Goal: Navigation & Orientation: Find specific page/section

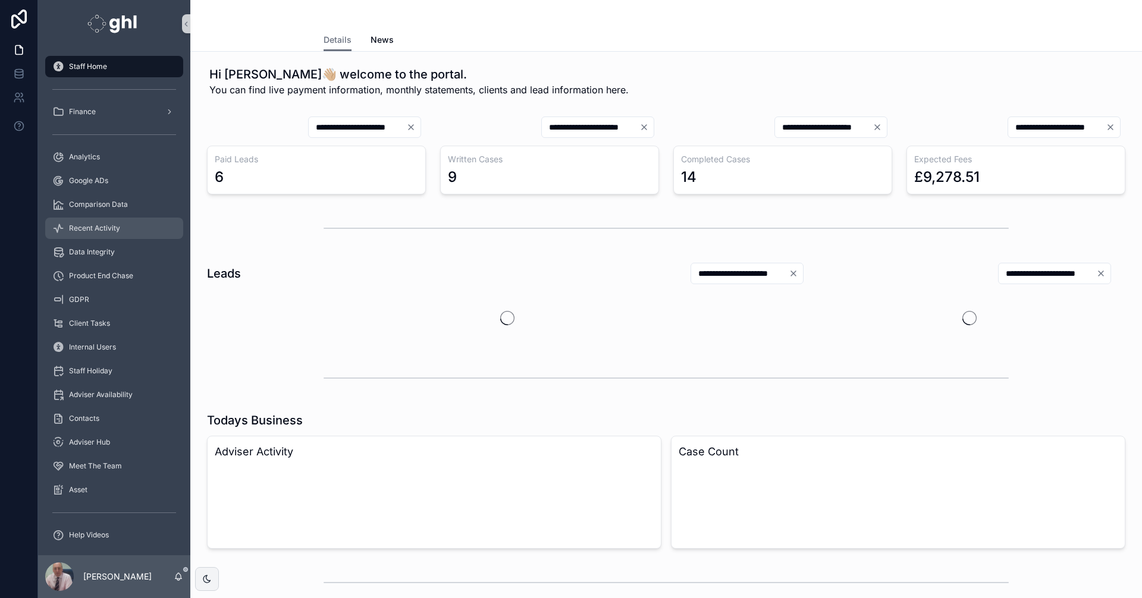
drag, startPoint x: 92, startPoint y: 228, endPoint x: 115, endPoint y: 227, distance: 23.2
click at [92, 228] on span "Recent Activity" at bounding box center [94, 229] width 51 height 10
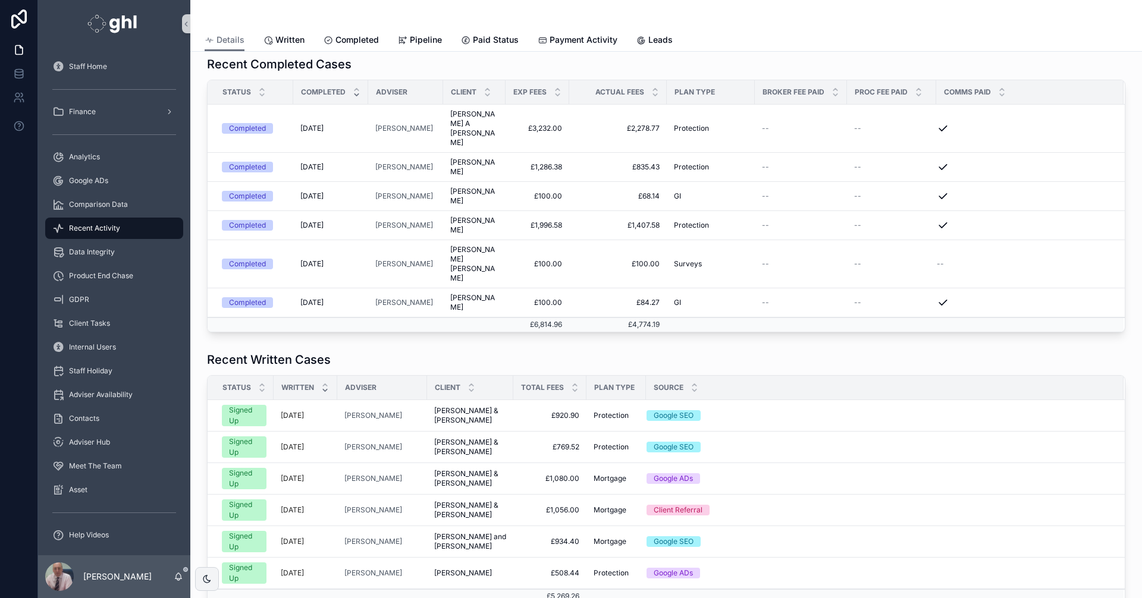
scroll to position [243, 0]
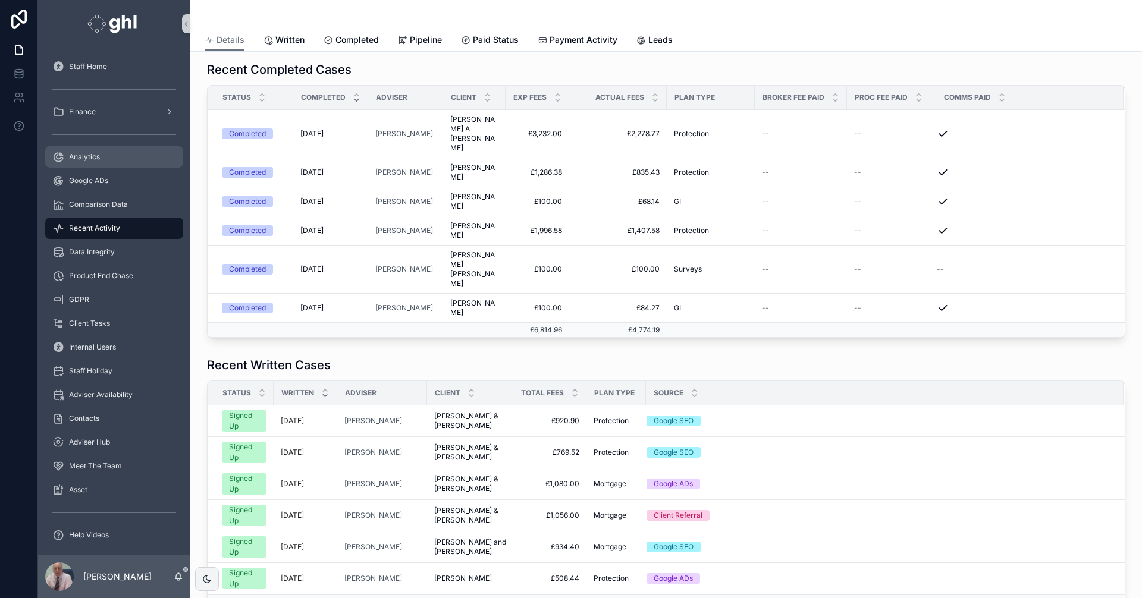
click at [83, 152] on div "Analytics" at bounding box center [114, 156] width 124 height 19
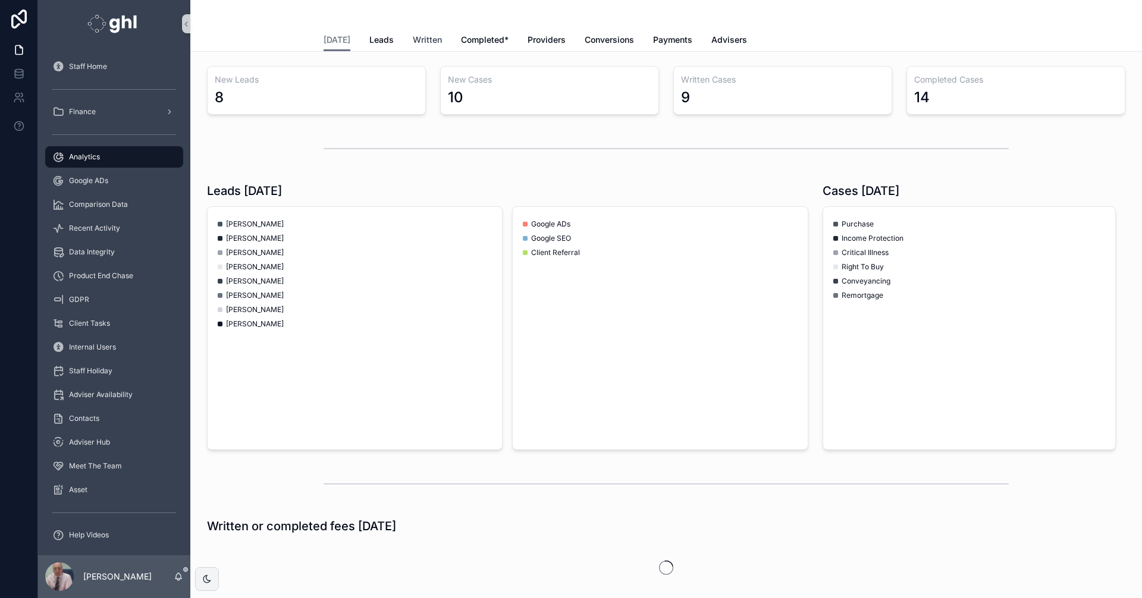
click at [419, 39] on span "Written" at bounding box center [427, 40] width 29 height 12
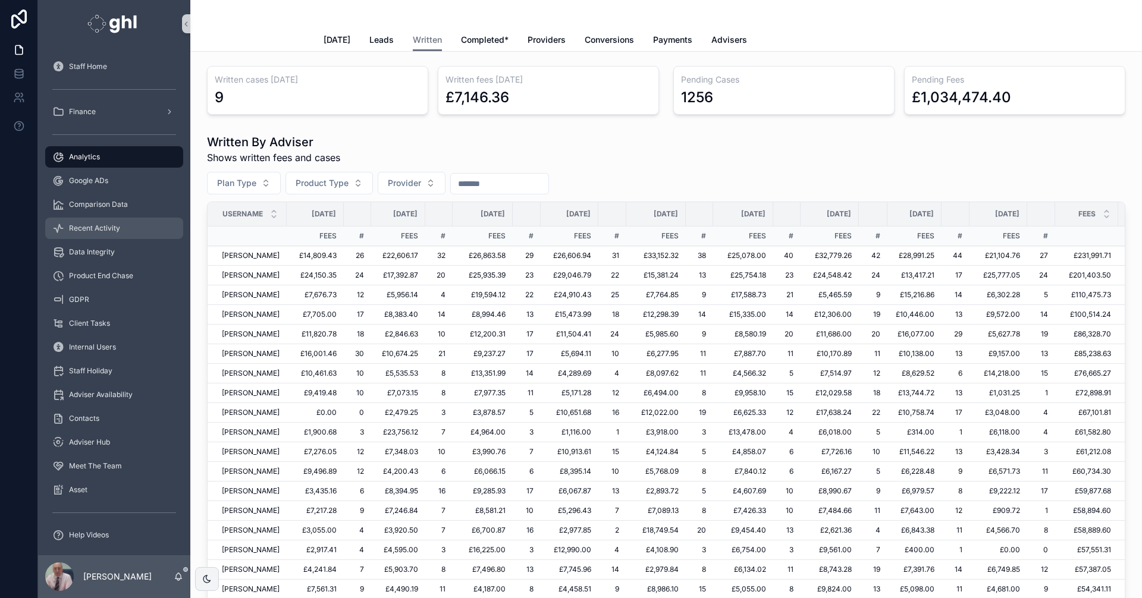
click at [107, 224] on span "Recent Activity" at bounding box center [94, 229] width 51 height 10
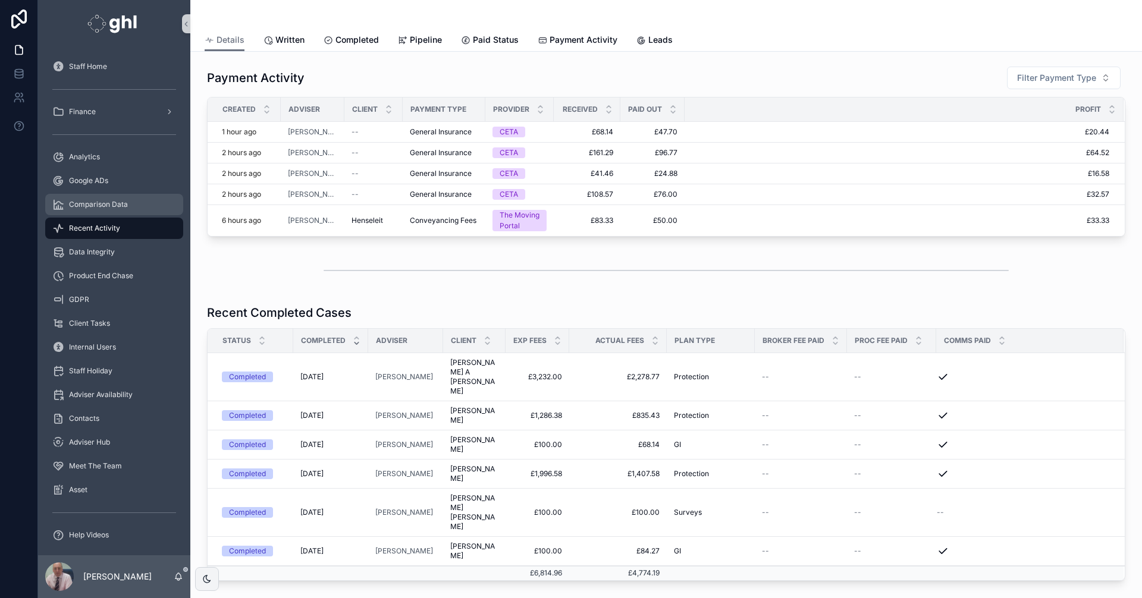
click at [112, 203] on span "Comparison Data" at bounding box center [98, 205] width 59 height 10
